Goal: Find contact information: Find contact information

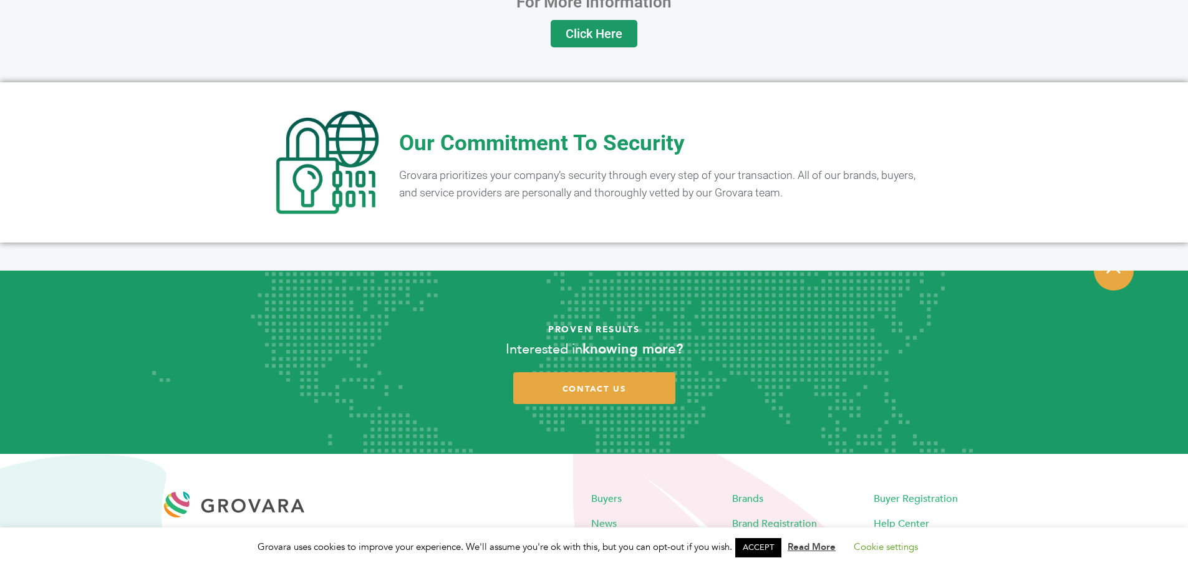
scroll to position [2465, 0]
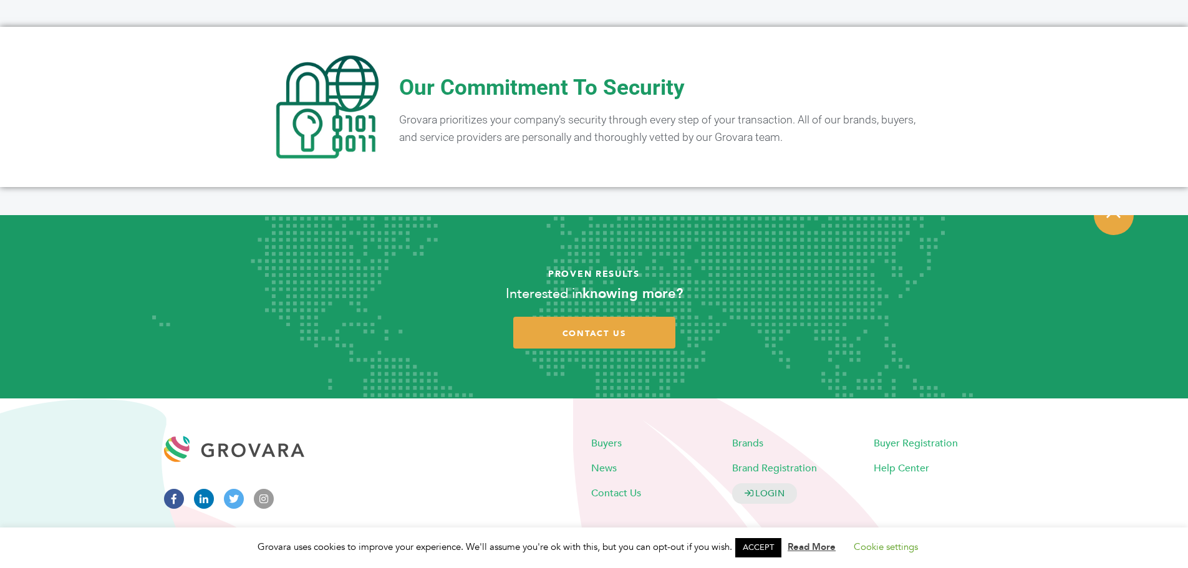
click at [198, 489] on icon at bounding box center [204, 499] width 20 height 20
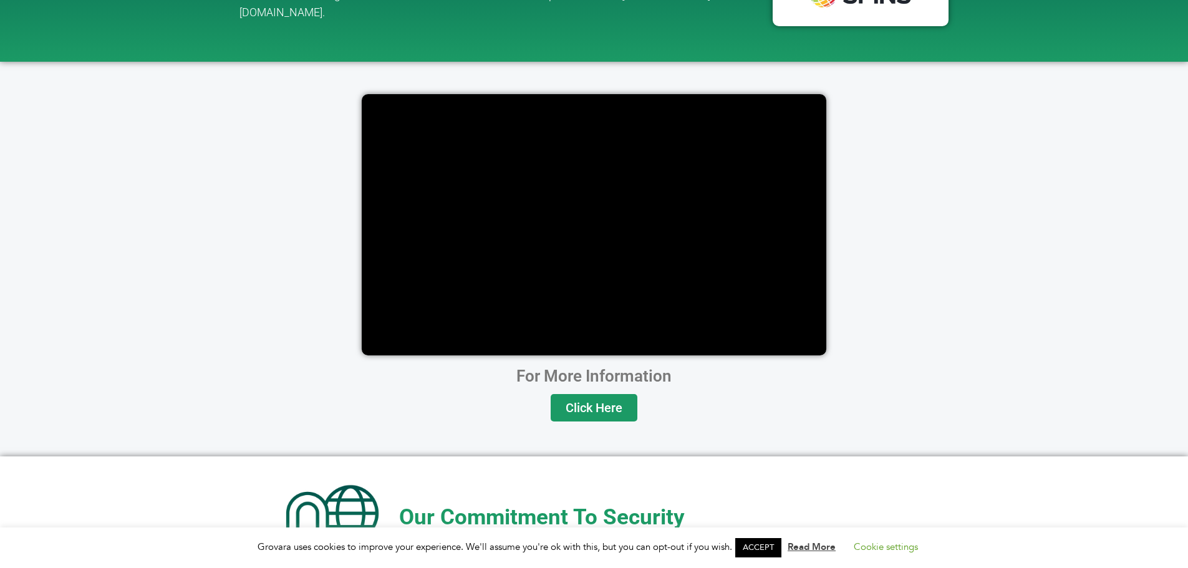
scroll to position [2028, 0]
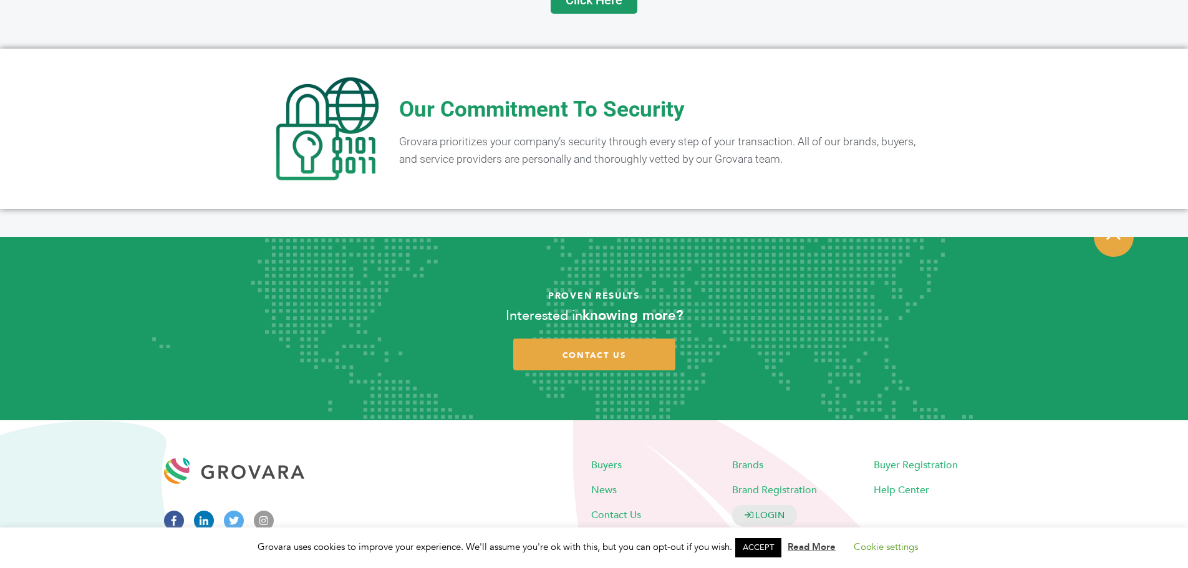
scroll to position [2465, 0]
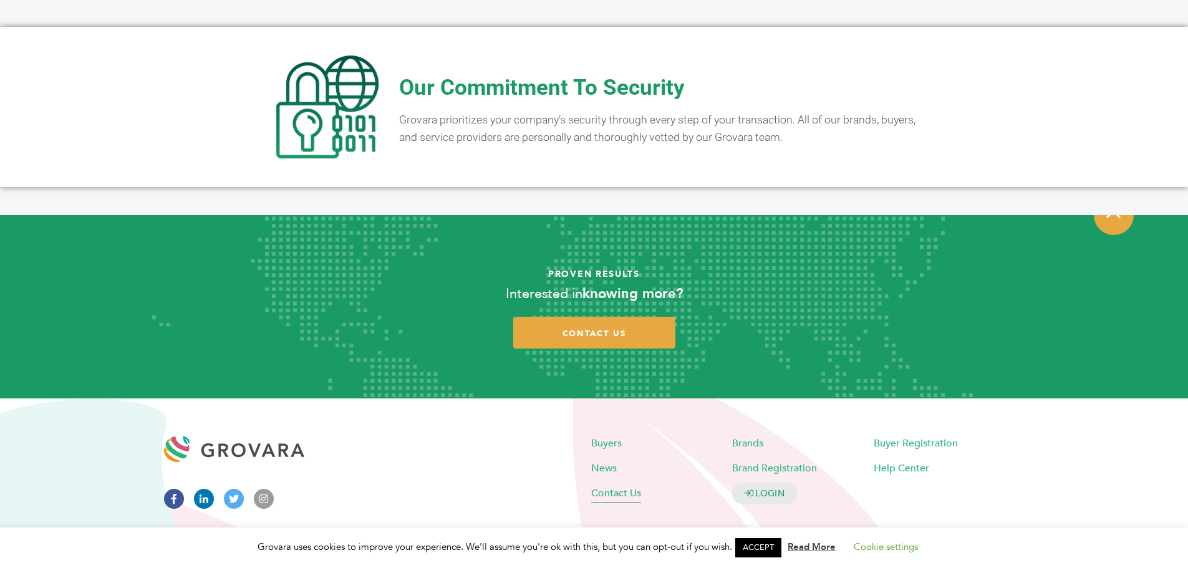
click at [624, 486] on span "Contact Us" at bounding box center [616, 493] width 50 height 14
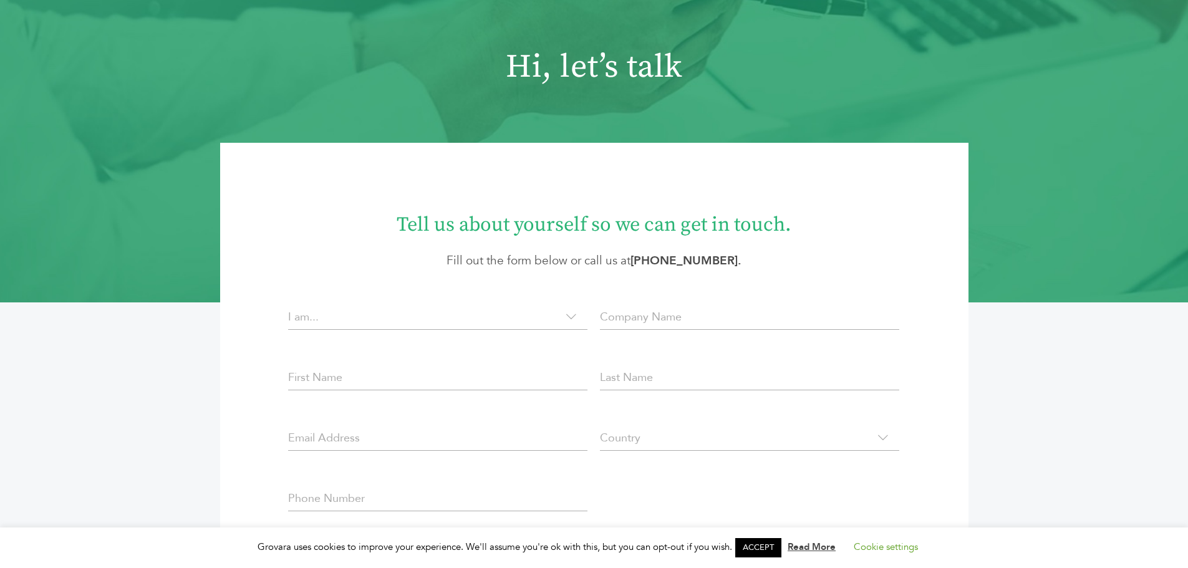
scroll to position [24, 0]
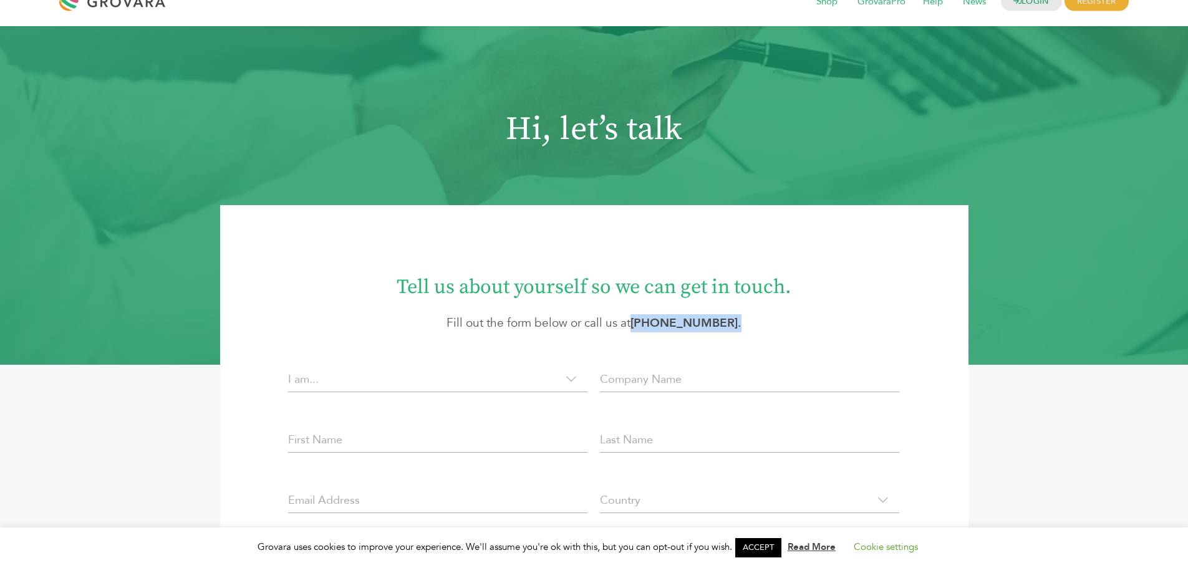
copy strong "(305) 582-5643 ."
drag, startPoint x: 770, startPoint y: 314, endPoint x: 643, endPoint y: 311, distance: 127.3
click at [643, 311] on div "Tell us about yourself so we can get in touch. Fill out the form below or call …" at bounding box center [594, 298] width 748 height 67
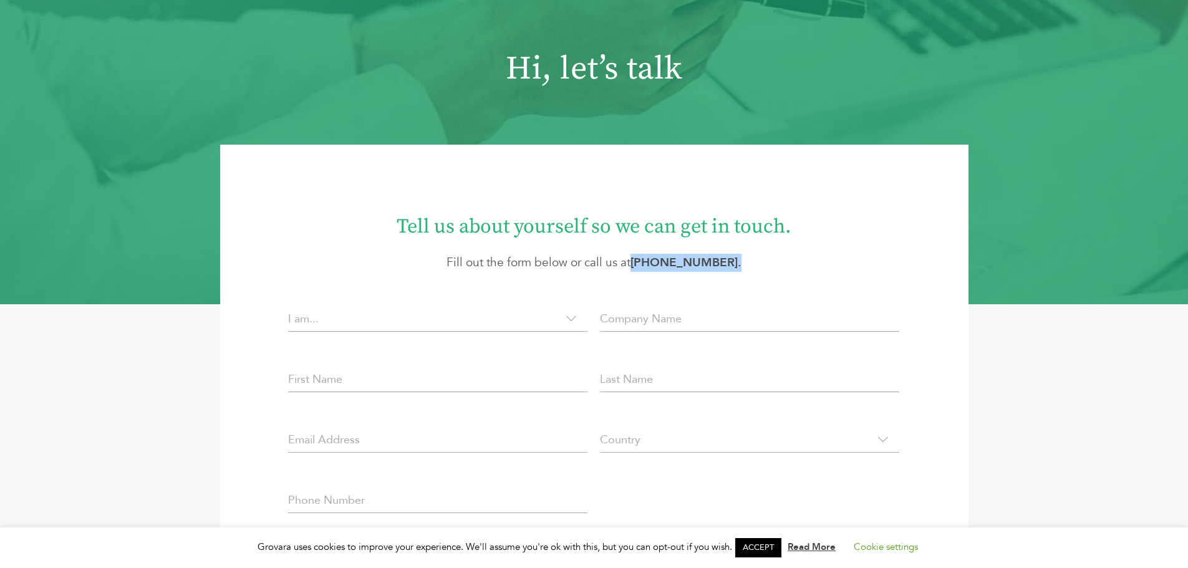
scroll to position [0, 0]
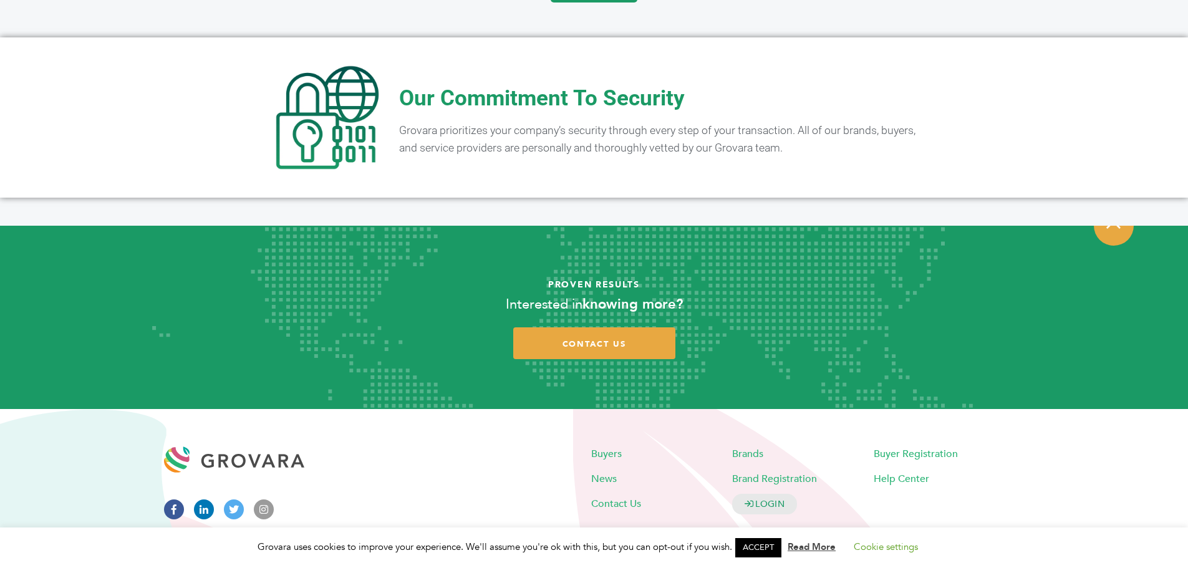
scroll to position [2465, 0]
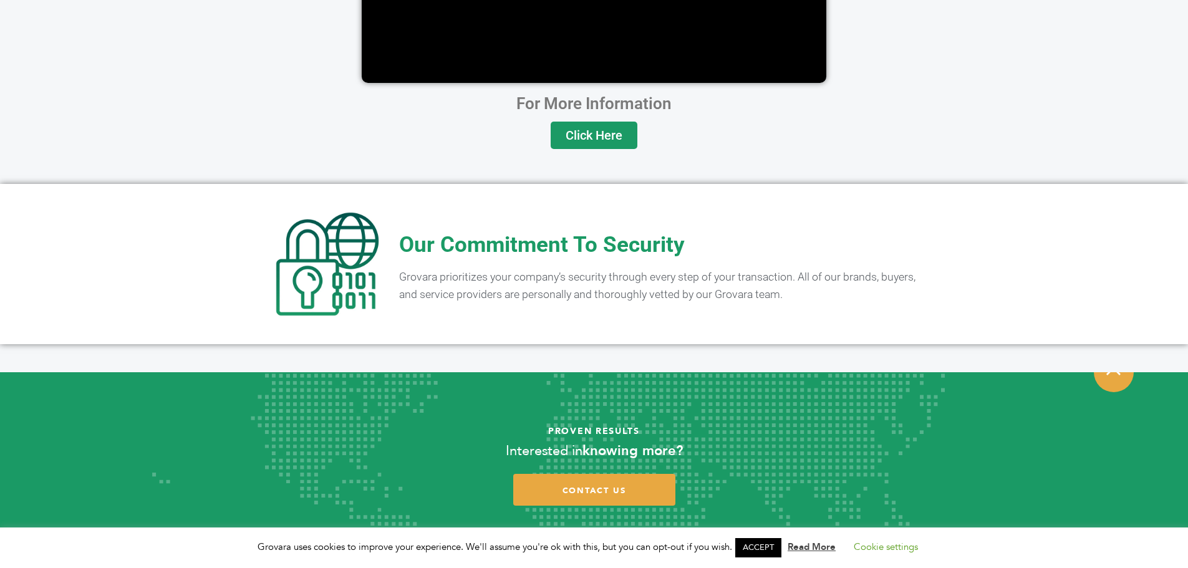
scroll to position [2465, 0]
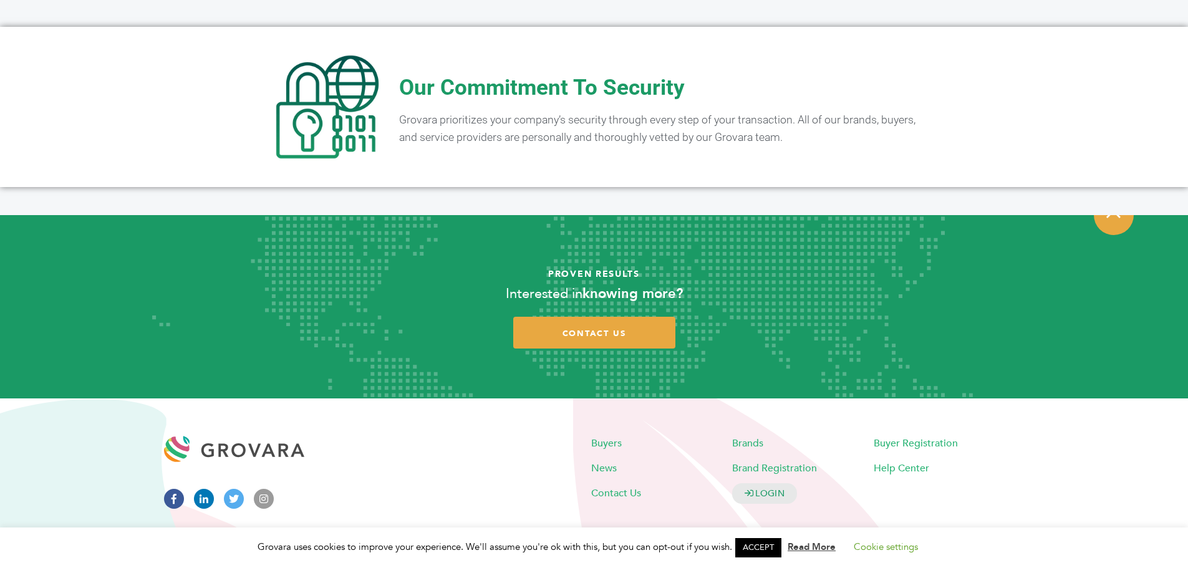
click at [773, 548] on link "ACCEPT" at bounding box center [758, 547] width 46 height 19
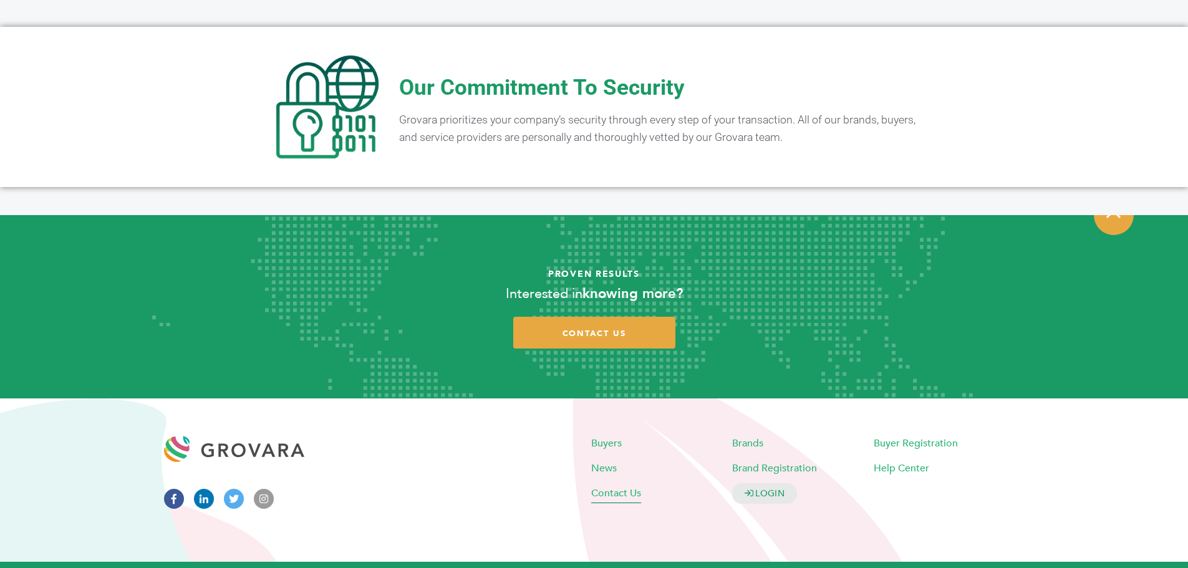
click at [622, 486] on span "Contact Us" at bounding box center [616, 493] width 50 height 14
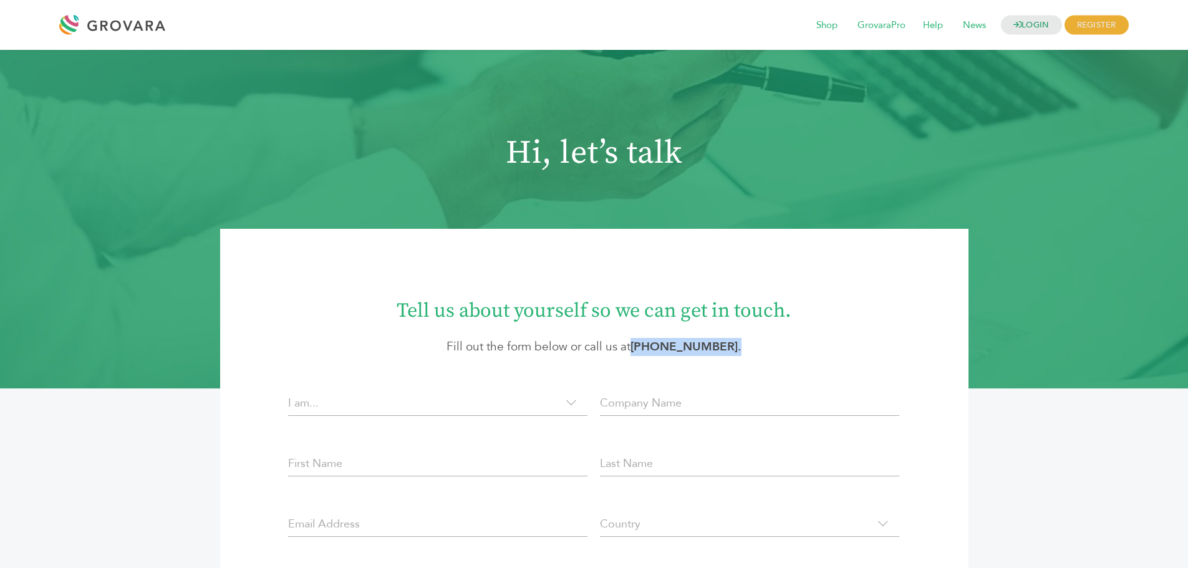
drag, startPoint x: 740, startPoint y: 344, endPoint x: 645, endPoint y: 346, distance: 94.8
click at [645, 346] on p "Fill out the form below or call us at [PHONE_NUMBER] ." at bounding box center [595, 347] width 674 height 18
click at [654, 359] on div "**********" at bounding box center [594, 544] width 748 height 510
drag, startPoint x: 741, startPoint y: 331, endPoint x: 644, endPoint y: 354, distance: 99.8
click at [644, 354] on div "Tell us about yourself so we can get in touch. Fill out the form below or call …" at bounding box center [594, 322] width 748 height 67
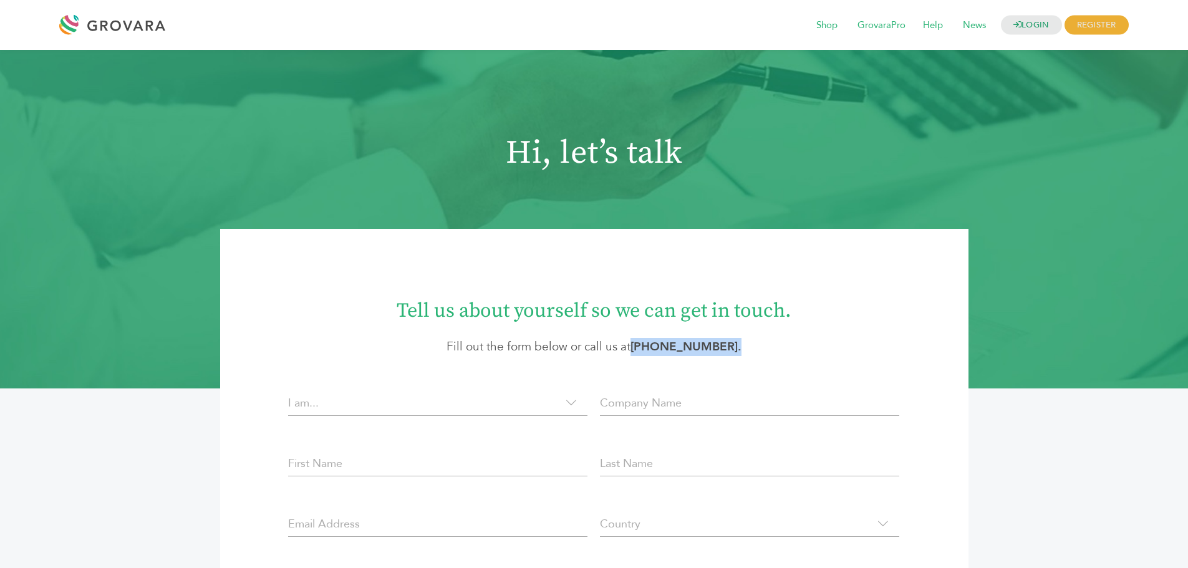
click at [651, 352] on link "(305) 582-5643" at bounding box center [683, 347] width 107 height 16
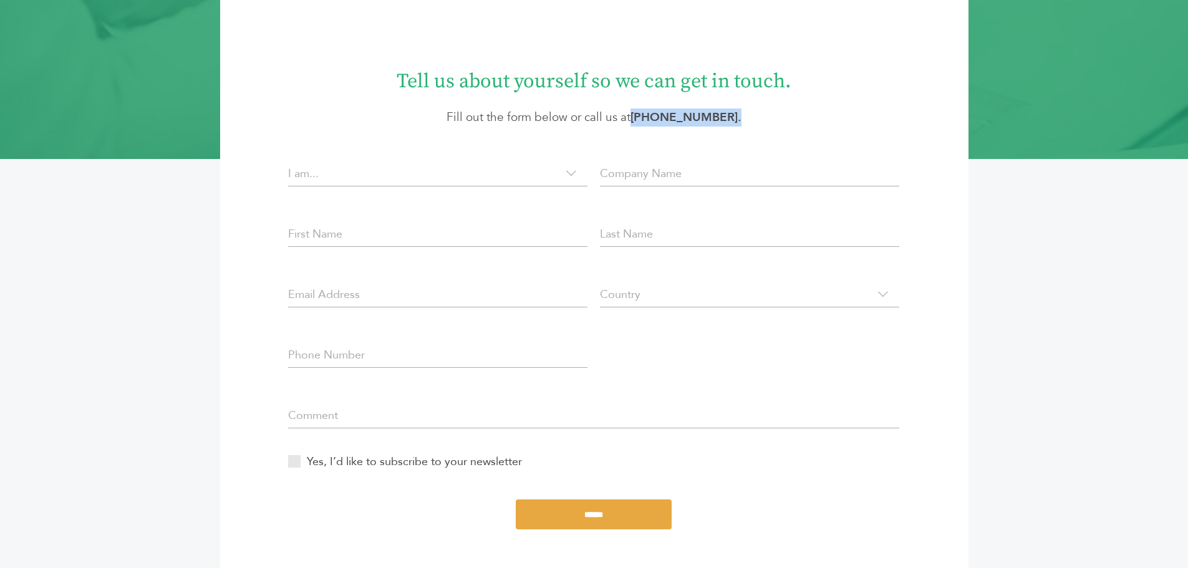
scroll to position [312, 0]
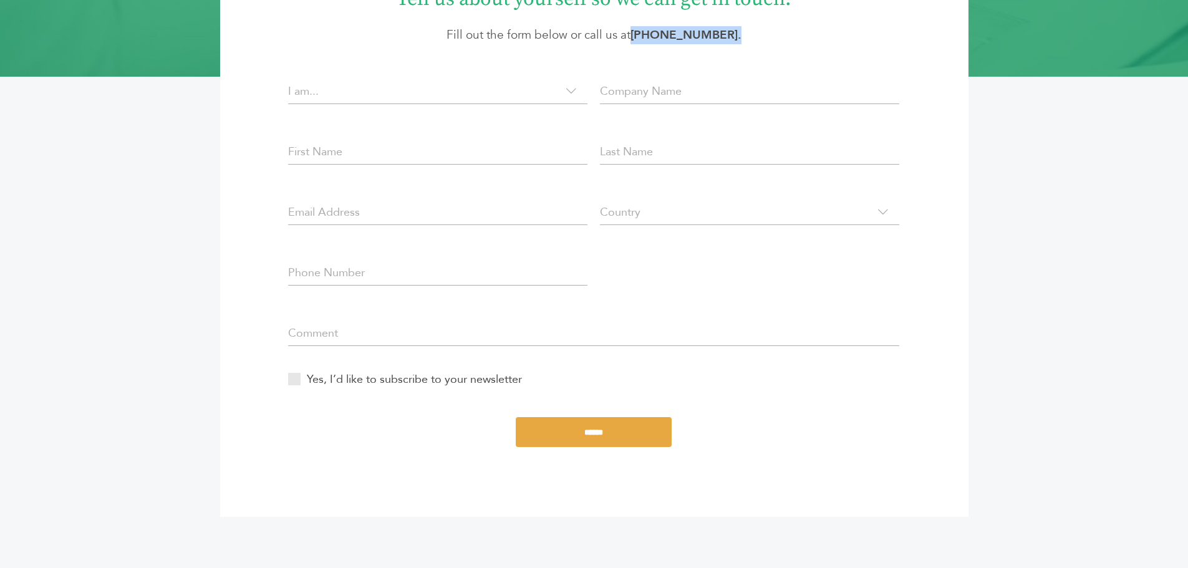
click at [781, 29] on p "Fill out the form below or call us at (305) 582-5643 ." at bounding box center [595, 35] width 674 height 18
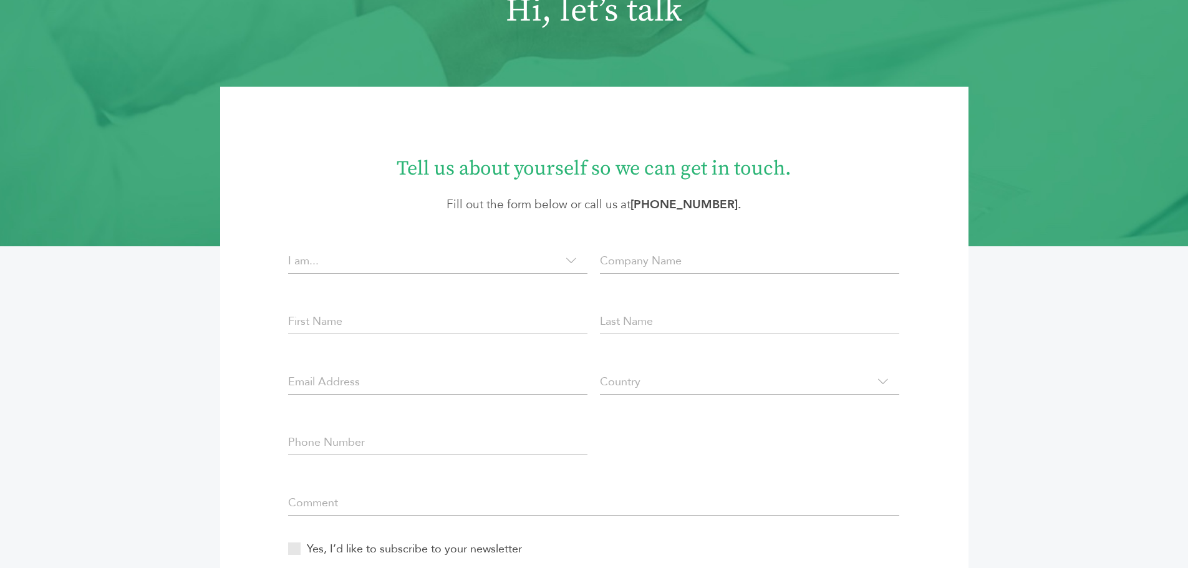
scroll to position [125, 0]
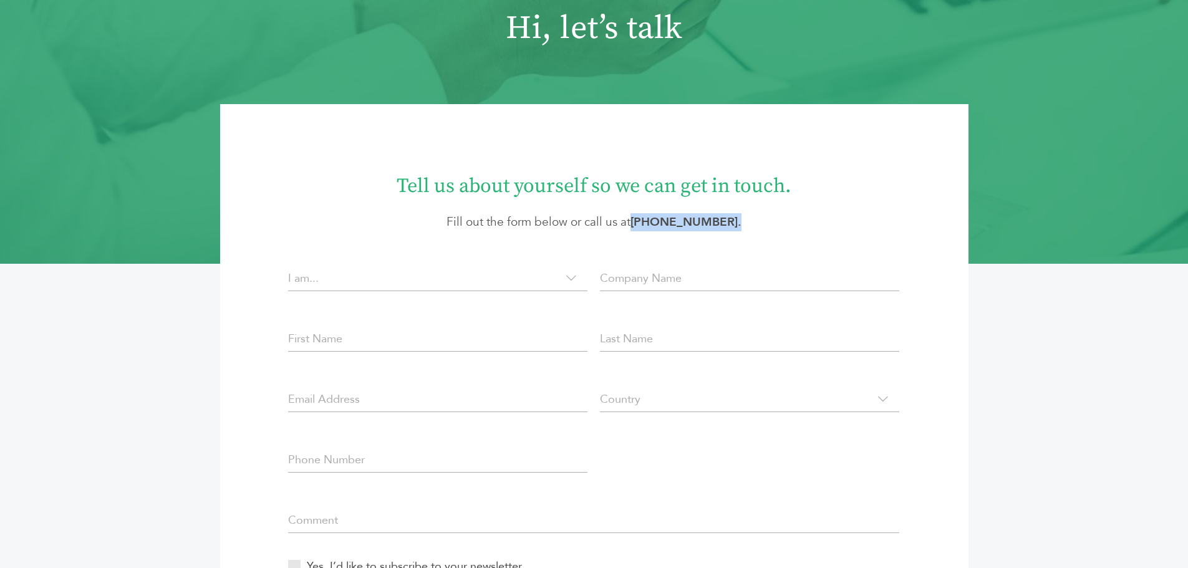
drag, startPoint x: 778, startPoint y: 234, endPoint x: 644, endPoint y: 235, distance: 134.1
click at [644, 235] on div "**********" at bounding box center [594, 419] width 748 height 510
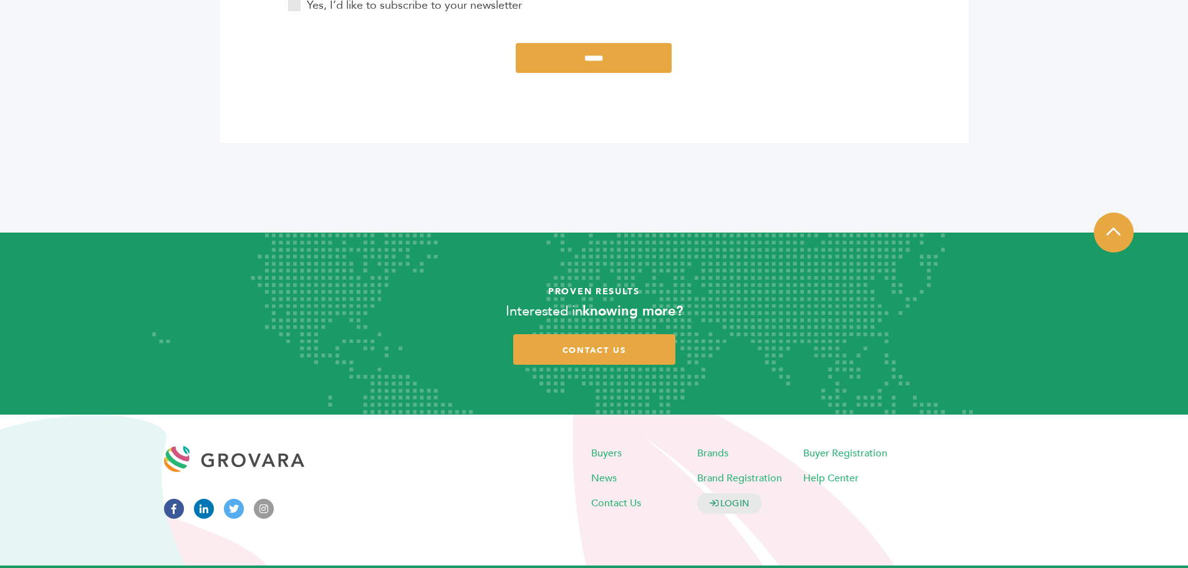
scroll to position [710, 0]
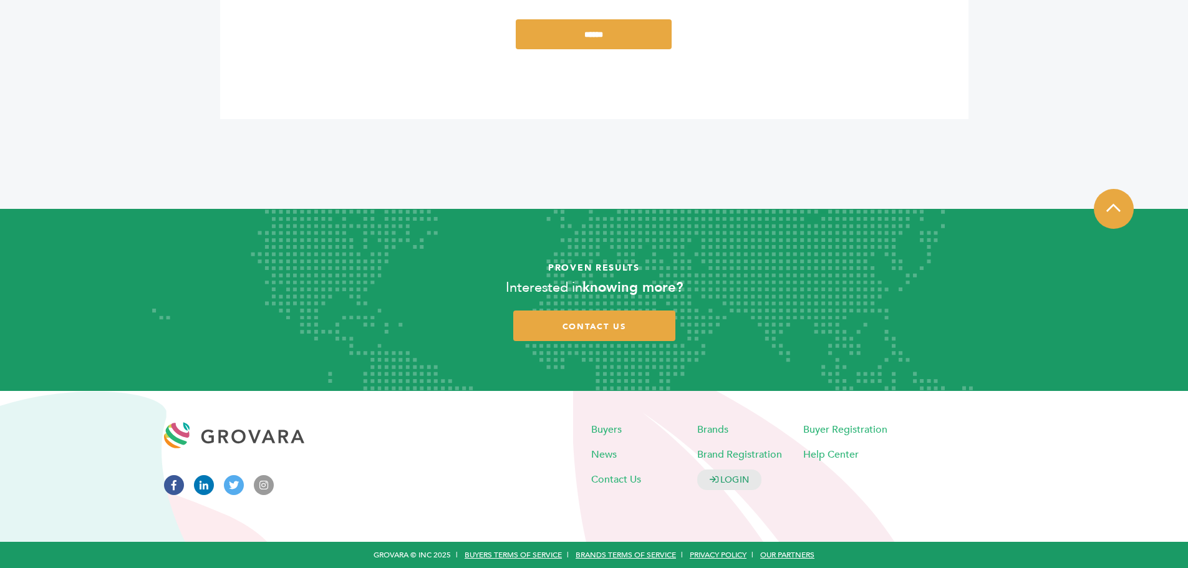
click at [507, 465] on div at bounding box center [376, 466] width 424 height 101
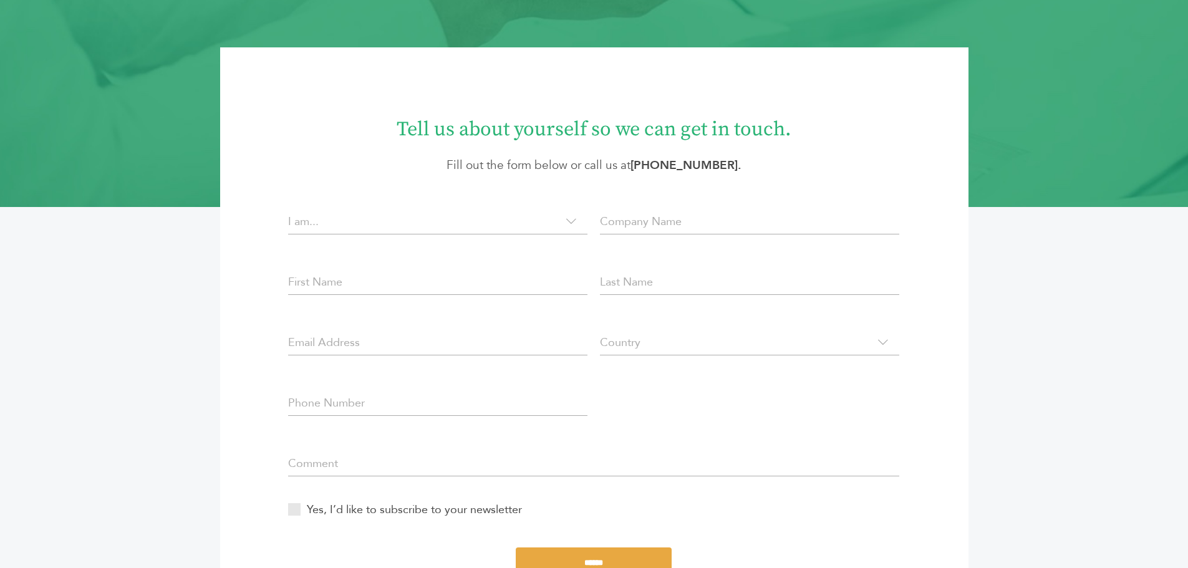
scroll to position [0, 0]
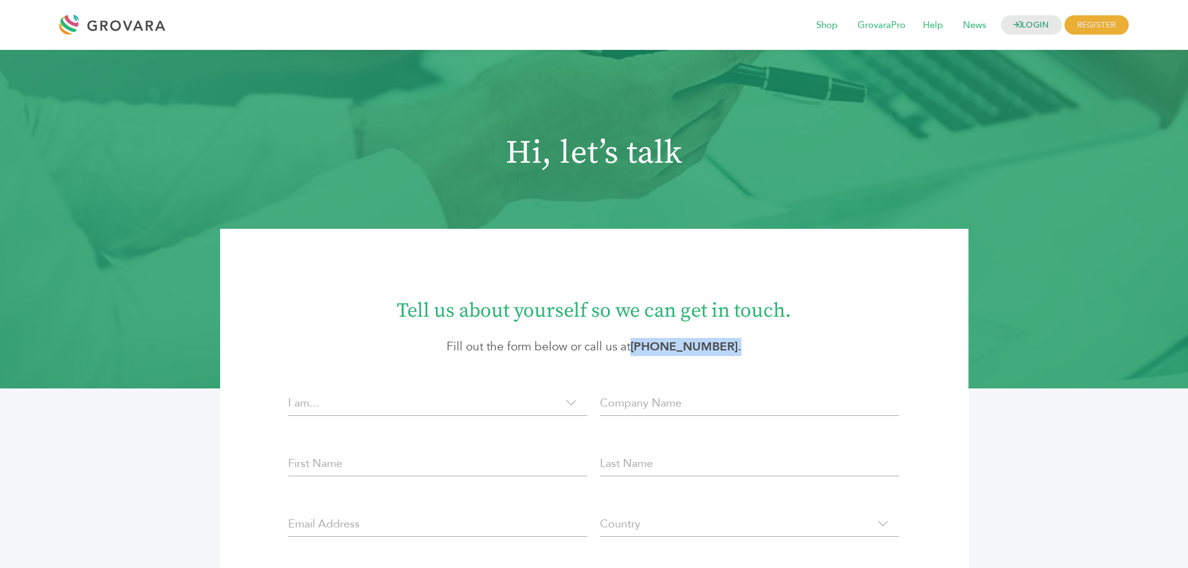
drag, startPoint x: 768, startPoint y: 349, endPoint x: 645, endPoint y: 342, distance: 123.6
click at [645, 342] on p "Fill out the form below or call us at (305) 582-5643 ." at bounding box center [595, 347] width 674 height 18
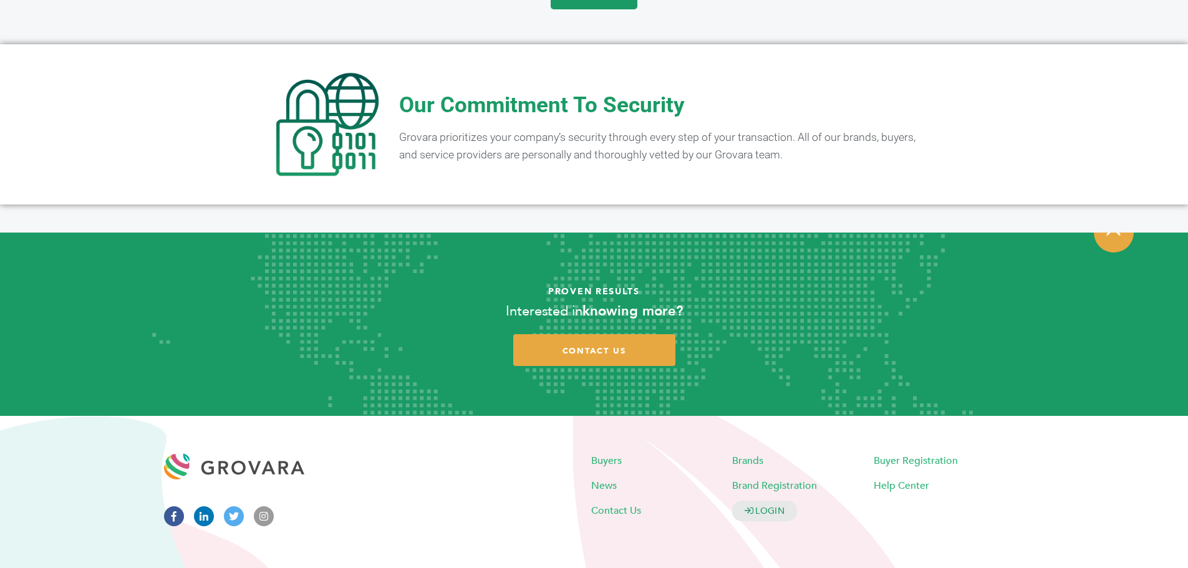
scroll to position [2465, 0]
